Goal: Information Seeking & Learning: Learn about a topic

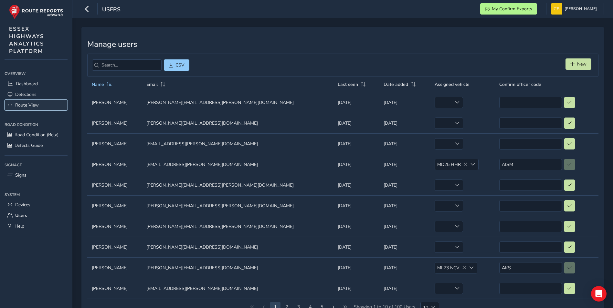
click at [29, 105] on span "Route View" at bounding box center [27, 105] width 24 height 6
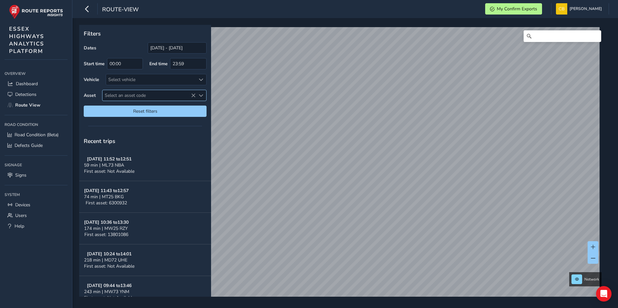
click at [156, 95] on span "Select an asset code" at bounding box center [148, 95] width 93 height 11
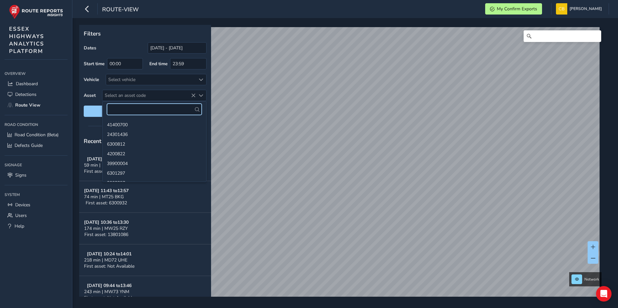
click at [120, 110] on input "text" at bounding box center [154, 109] width 95 height 11
type input "2001623"
click at [124, 125] on li "2001623" at bounding box center [154, 125] width 104 height 10
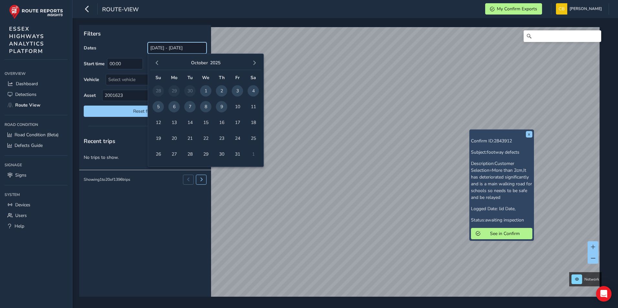
click at [178, 47] on input "[DATE] - [DATE]" at bounding box center [177, 47] width 59 height 11
click at [157, 63] on span "button" at bounding box center [157, 63] width 5 height 5
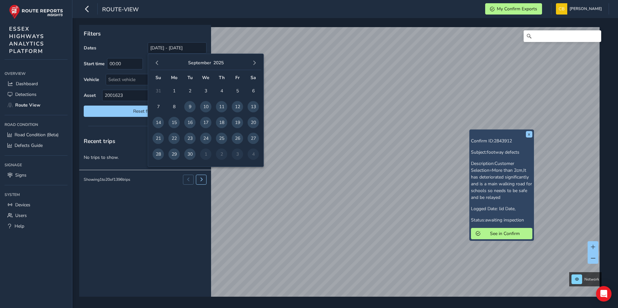
click at [157, 63] on span "button" at bounding box center [157, 63] width 5 height 5
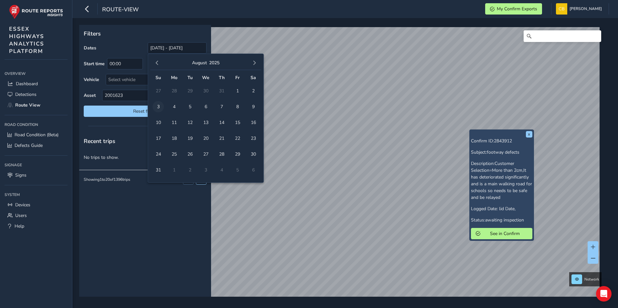
click at [157, 104] on span "3" at bounding box center [157, 106] width 11 height 11
click at [257, 63] on button "button" at bounding box center [254, 62] width 9 height 9
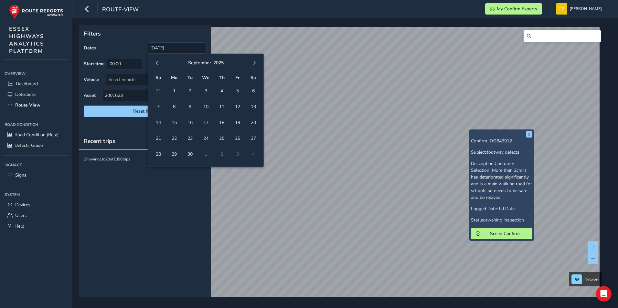
click at [257, 63] on button "button" at bounding box center [254, 62] width 9 height 9
click at [222, 106] on span "9" at bounding box center [221, 106] width 11 height 11
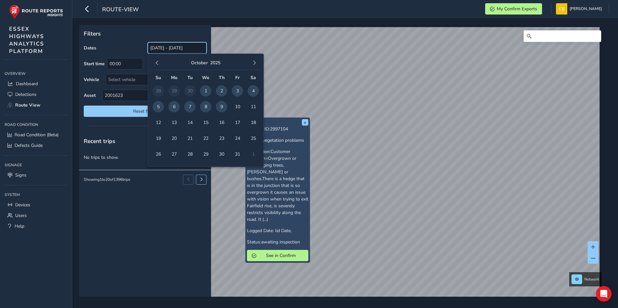
click at [164, 49] on input "[DATE] - [DATE]" at bounding box center [177, 47] width 59 height 11
click at [157, 63] on span "button" at bounding box center [157, 63] width 5 height 5
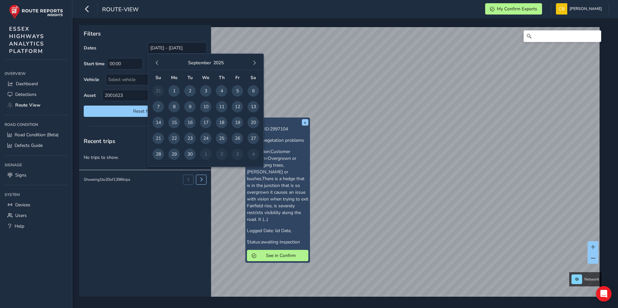
click at [157, 63] on span "button" at bounding box center [157, 63] width 5 height 5
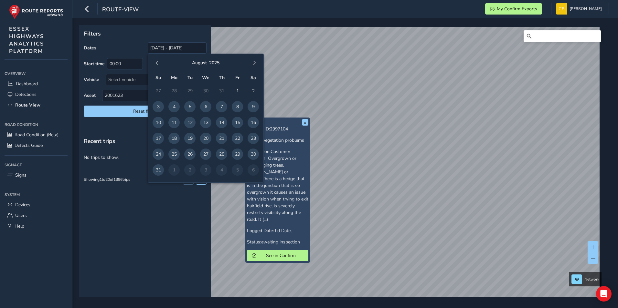
click at [157, 63] on span "button" at bounding box center [157, 63] width 5 height 5
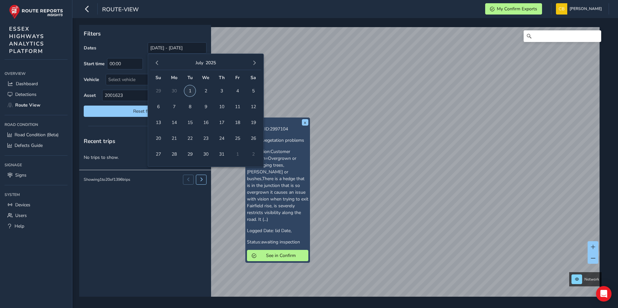
click at [188, 90] on span "1" at bounding box center [189, 90] width 11 height 11
click at [253, 62] on span "button" at bounding box center [254, 63] width 5 height 5
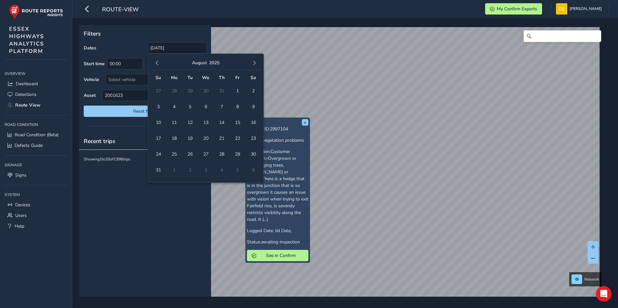
click at [253, 62] on span "button" at bounding box center [254, 63] width 5 height 5
click at [221, 106] on span "9" at bounding box center [221, 106] width 11 height 11
type input "[DATE] - [DATE]"
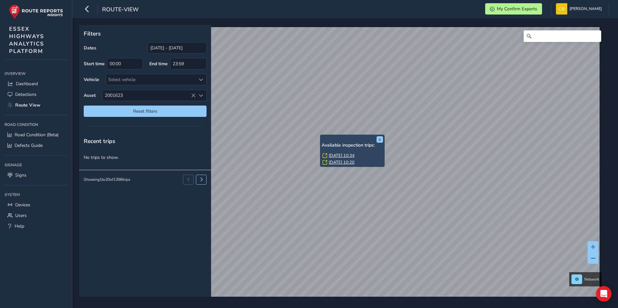
click at [338, 154] on link "[DATE] 10:34" at bounding box center [342, 156] width 26 height 6
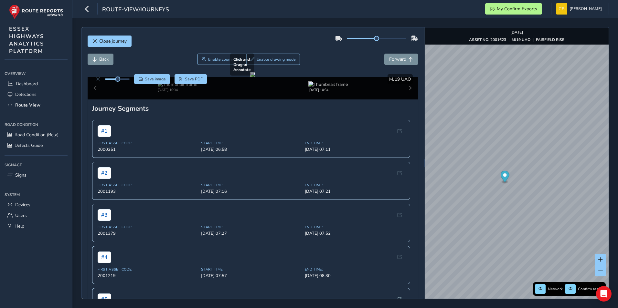
click at [250, 77] on div at bounding box center [252, 74] width 5 height 5
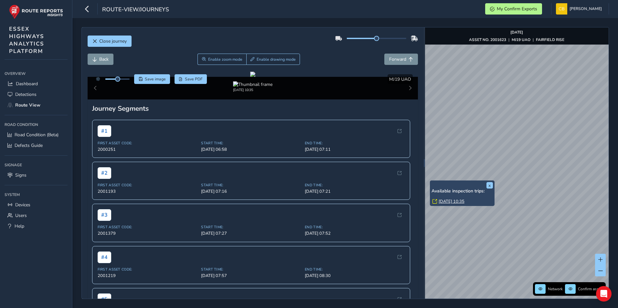
click at [449, 200] on link "[DATE] 10:35" at bounding box center [451, 202] width 26 height 6
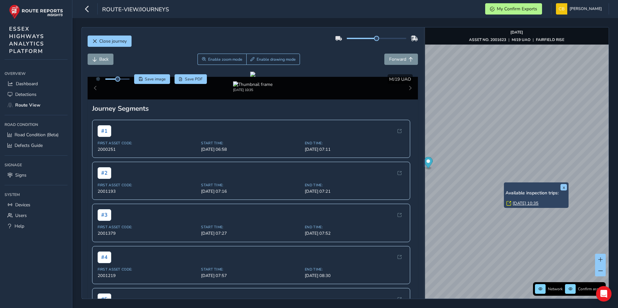
click at [518, 203] on link "[DATE] 10:35" at bounding box center [525, 204] width 26 height 6
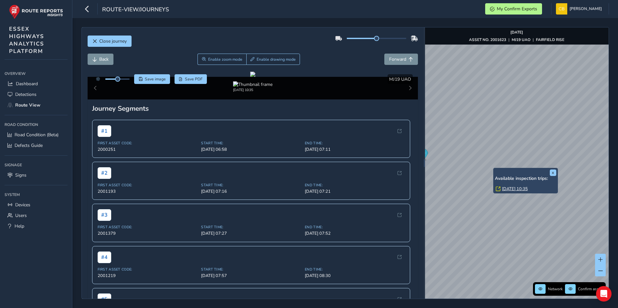
click at [510, 189] on link "[DATE] 10:35" at bounding box center [515, 189] width 26 height 6
